Goal: Transaction & Acquisition: Purchase product/service

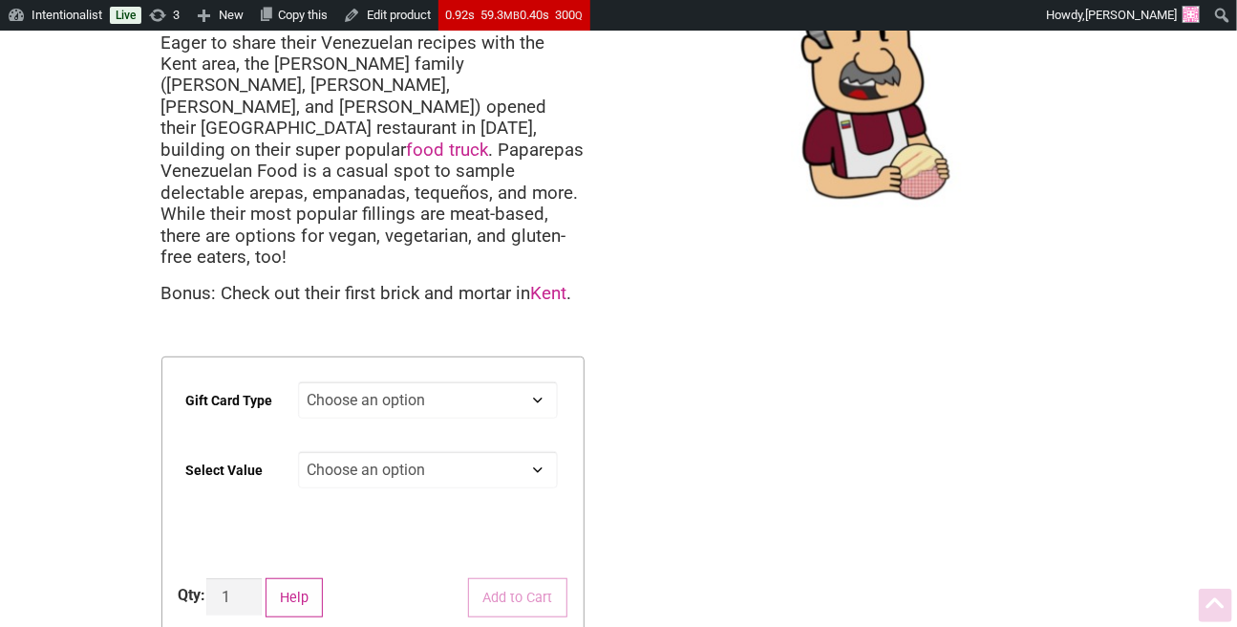
scroll to position [382, 0]
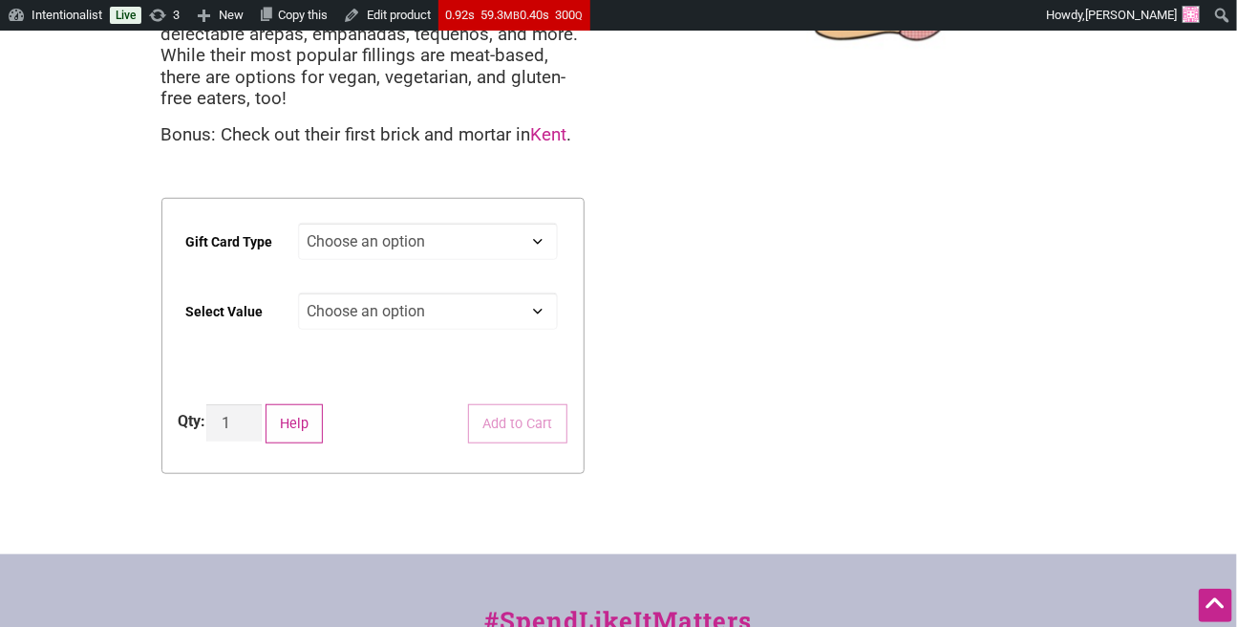
click at [457, 223] on select "Choose an option Digital" at bounding box center [428, 241] width 260 height 37
click at [298, 223] on select "Choose an option Digital" at bounding box center [428, 241] width 260 height 37
click at [473, 292] on select "Choose an option $25" at bounding box center [428, 310] width 260 height 37
click at [663, 231] on div "Intentionalist Spend like it matters 0 Add a Business Map Blog Store Offers Int…" at bounding box center [618, 341] width 1237 height 1386
click at [463, 223] on select "Choose an option Digital" at bounding box center [428, 241] width 260 height 37
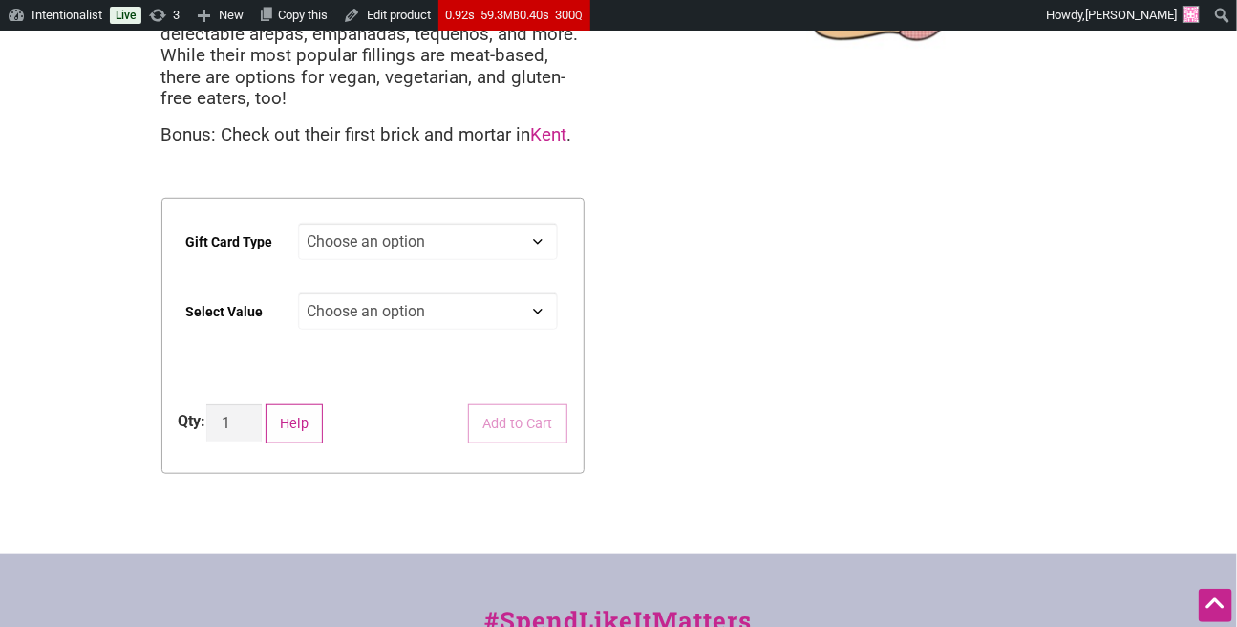
drag, startPoint x: 830, startPoint y: 237, endPoint x: 429, endPoint y: 222, distance: 401.6
click at [819, 237] on div "Intentionalist Spend like it matters 0 Add a Business Map Blog Store Offers Int…" at bounding box center [618, 341] width 1237 height 1386
click at [426, 218] on td "Choose an option Digital" at bounding box center [432, 250] width 269 height 70
click at [459, 223] on select "Choose an option Digital" at bounding box center [428, 241] width 260 height 37
click at [298, 223] on select "Choose an option Digital" at bounding box center [428, 241] width 260 height 37
